Goal: Browse casually

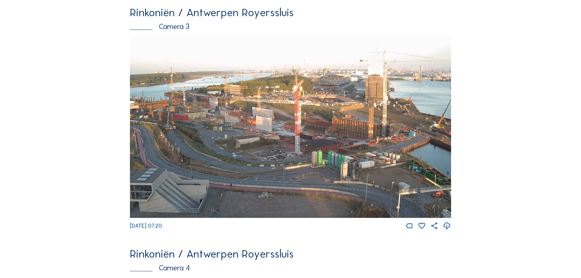
scroll to position [735, 0]
click at [214, 111] on img at bounding box center [290, 127] width 321 height 181
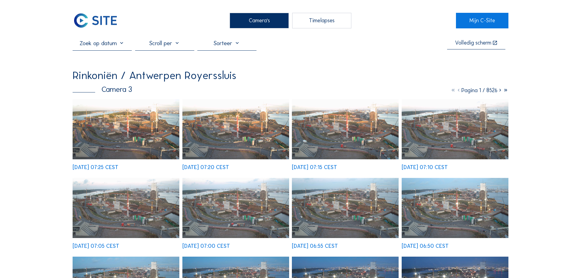
click at [134, 131] on img at bounding box center [126, 129] width 107 height 60
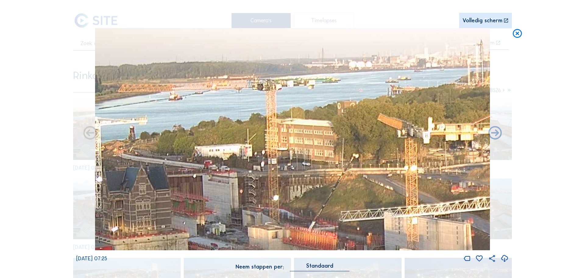
drag, startPoint x: 322, startPoint y: 93, endPoint x: 357, endPoint y: 34, distance: 68.3
click at [356, 35] on img at bounding box center [292, 139] width 395 height 222
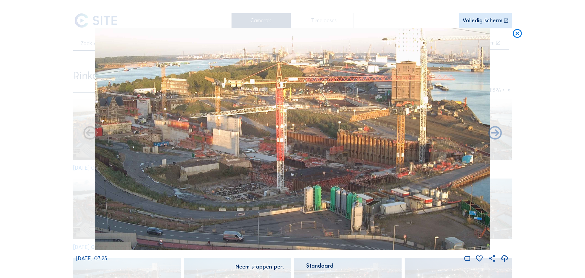
drag, startPoint x: 330, startPoint y: 164, endPoint x: 260, endPoint y: 142, distance: 73.4
click at [260, 142] on img at bounding box center [292, 139] width 395 height 222
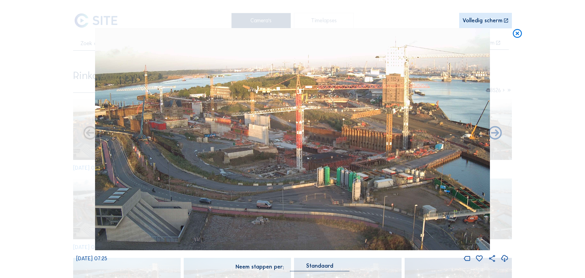
click at [516, 33] on icon at bounding box center [517, 33] width 11 height 11
